Goal: Feedback & Contribution: Submit feedback/report problem

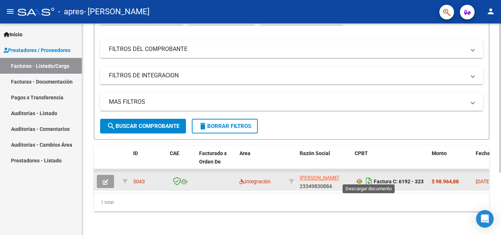
click at [369, 176] on icon "Descargar documento" at bounding box center [369, 182] width 10 height 12
click at [205, 174] on datatable-body-cell at bounding box center [216, 181] width 40 height 18
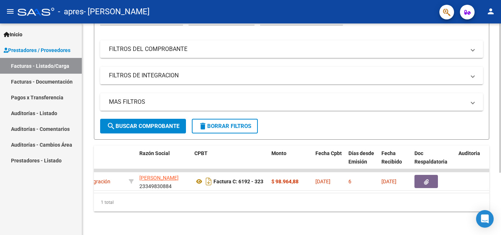
scroll to position [0, 162]
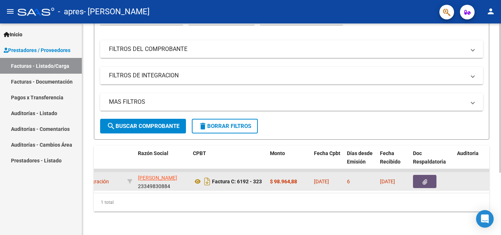
click at [430, 177] on button "button" at bounding box center [424, 181] width 23 height 13
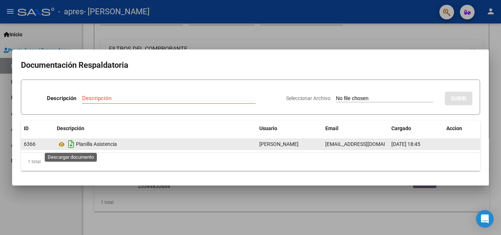
click at [70, 144] on icon "Descargar documento" at bounding box center [71, 144] width 10 height 12
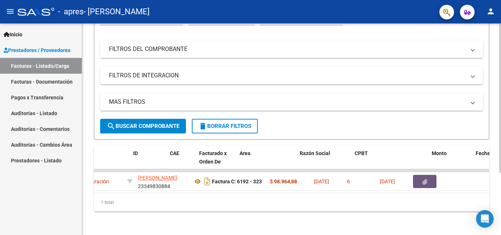
scroll to position [0, 0]
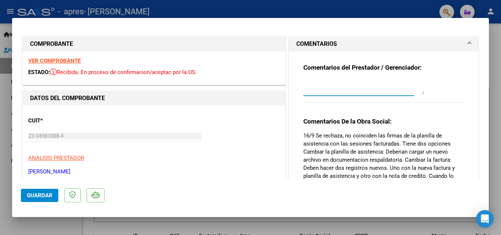
click at [311, 91] on textarea at bounding box center [363, 87] width 121 height 15
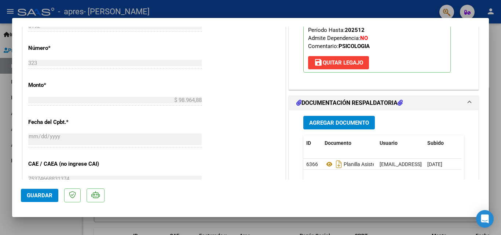
scroll to position [366, 0]
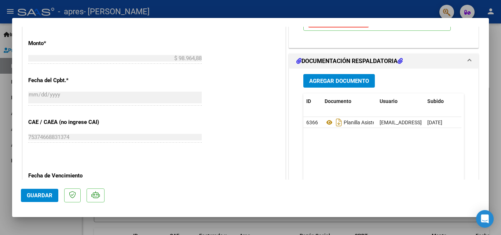
type textarea "muchas gracias, adjunto la corrección"
click at [315, 80] on span "Agregar Documento" at bounding box center [339, 81] width 60 height 7
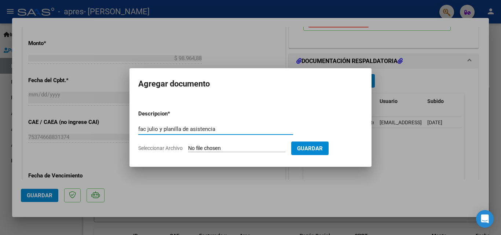
type input "fac julio y planilla de asistencia"
click at [283, 147] on input "Seleccionar Archivo" at bounding box center [236, 148] width 97 height 7
type input "C:\fakepath\ilovepdf_merged.pdf"
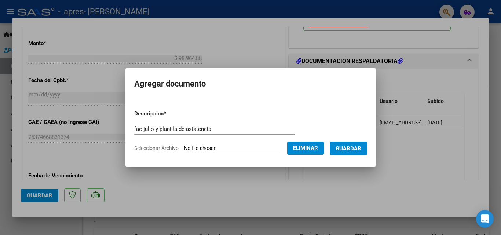
click at [357, 147] on span "Guardar" at bounding box center [348, 148] width 26 height 7
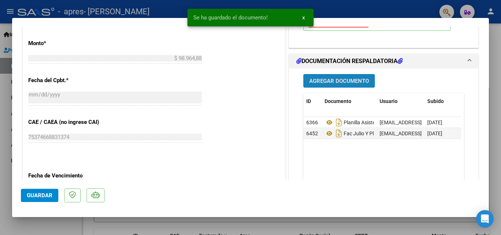
click at [350, 85] on button "Agregar Documento" at bounding box center [338, 81] width 71 height 14
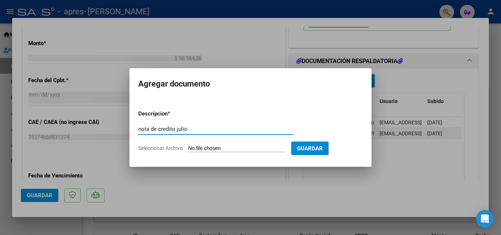
type input "nota de credito julio"
click at [247, 147] on input "Seleccionar Archivo" at bounding box center [236, 148] width 97 height 7
type input "C:\fakepath\NOTA DE CREDITO JULIO JUAN ROMAN.pdf"
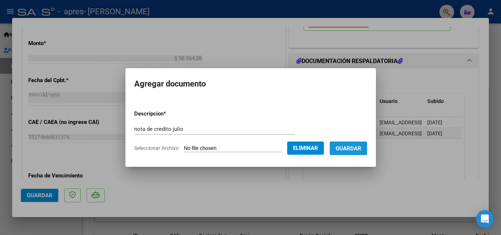
click at [354, 152] on button "Guardar" at bounding box center [347, 148] width 37 height 14
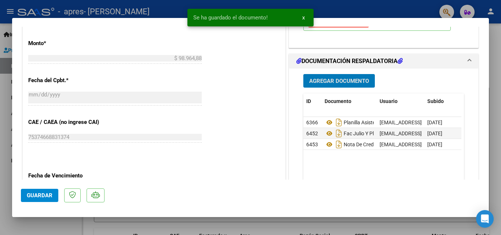
scroll to position [476, 0]
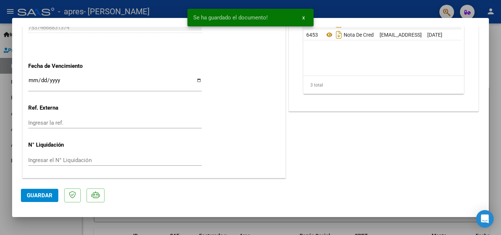
click at [45, 194] on span "Guardar" at bounding box center [40, 195] width 26 height 7
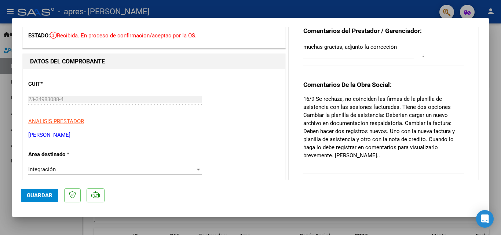
scroll to position [0, 0]
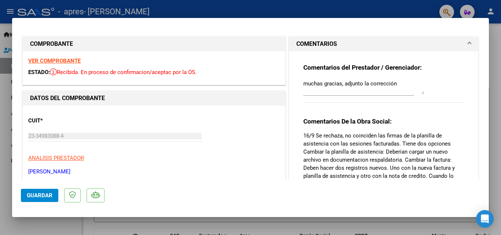
click at [406, 84] on textarea "muchas gracias, adjunto la corrección" at bounding box center [363, 87] width 121 height 15
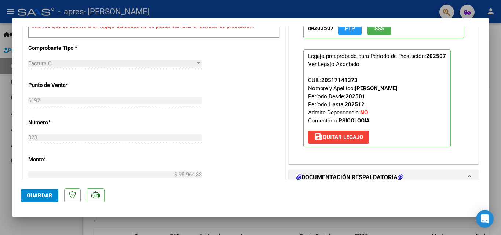
scroll to position [293, 0]
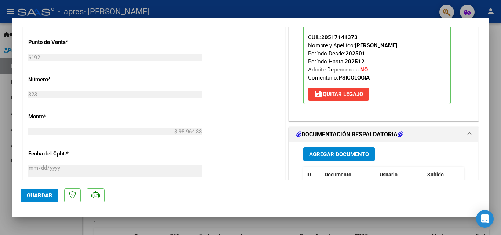
type textarea "muchas gracias, adjunto la corrección de la factura, con la nueva y la nota de …"
click at [46, 198] on span "Guardar" at bounding box center [40, 195] width 26 height 7
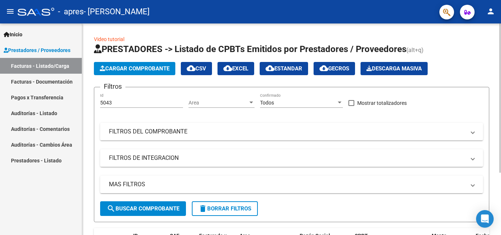
click at [103, 69] on icon "button" at bounding box center [102, 68] width 5 height 5
